Goal: Find specific page/section: Find specific page/section

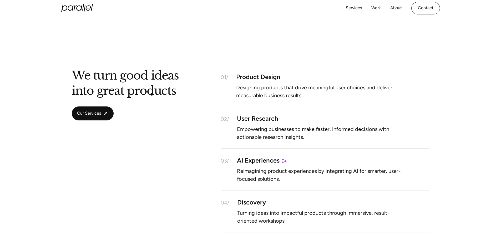
scroll to position [425, 0]
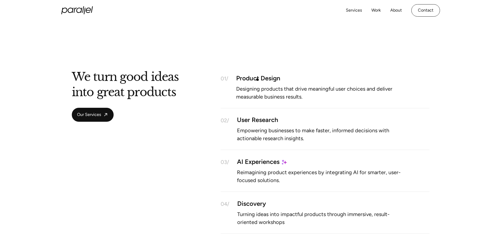
click at [258, 79] on div "Product Design" at bounding box center [332, 78] width 193 height 4
click at [102, 117] on link "Our Services" at bounding box center [93, 115] width 42 height 14
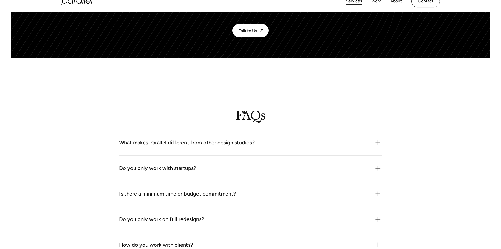
scroll to position [1383, 0]
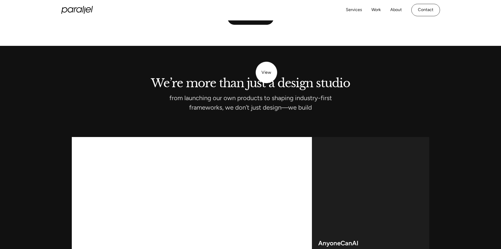
scroll to position [1337, 0]
